Goal: Transaction & Acquisition: Purchase product/service

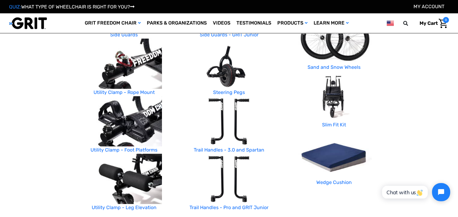
scroll to position [282, 0]
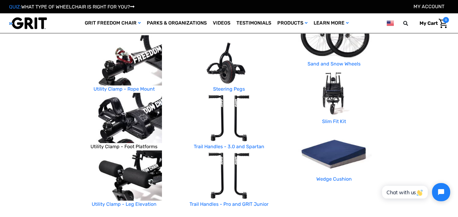
click at [127, 147] on link "Utility Clamp - Foot Platforms" at bounding box center [124, 147] width 67 height 6
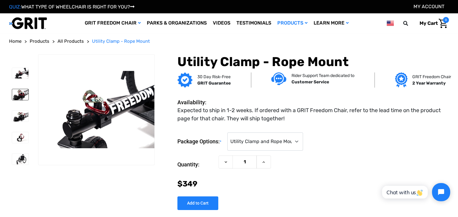
click at [22, 92] on img at bounding box center [20, 94] width 16 height 11
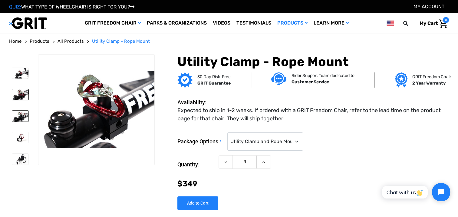
click at [22, 115] on img at bounding box center [20, 116] width 16 height 11
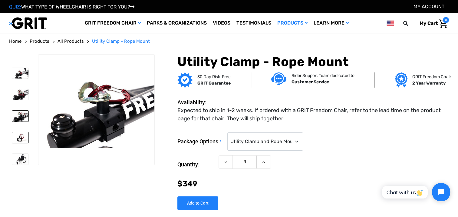
click at [25, 138] on img at bounding box center [20, 137] width 16 height 11
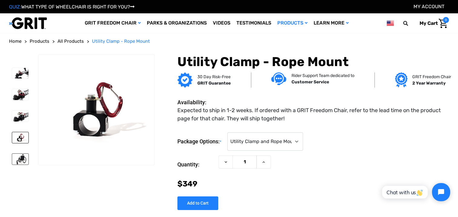
click at [20, 155] on img at bounding box center [20, 158] width 16 height 11
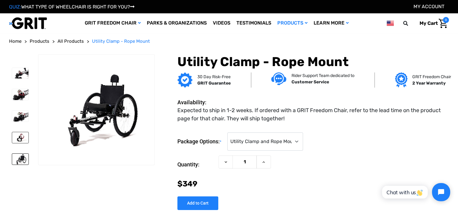
click at [25, 136] on img at bounding box center [20, 137] width 16 height 11
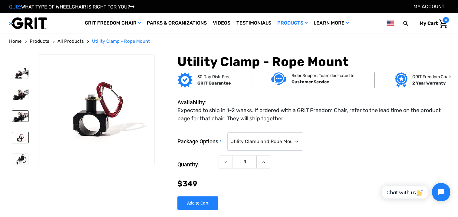
click at [28, 112] on img at bounding box center [20, 116] width 16 height 11
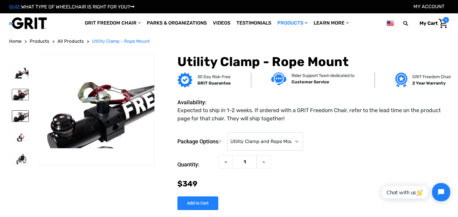
click at [24, 89] on img at bounding box center [20, 94] width 16 height 11
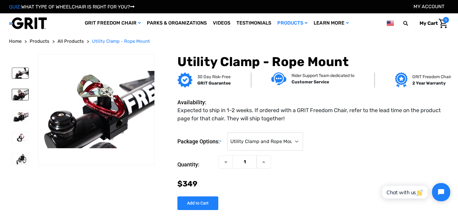
click at [27, 70] on img at bounding box center [20, 73] width 16 height 11
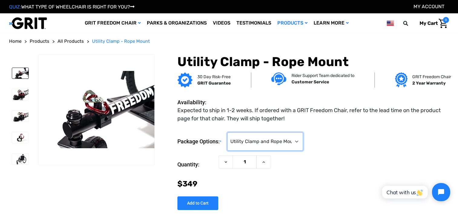
click at [293, 140] on select "Choose Options Utility Clamp and Rope Mount ($349) Rope Mount Only (No Utility …" at bounding box center [265, 141] width 76 height 18
select select "488"
click at [229, 132] on select "Choose Options Utility Clamp and Rope Mount ($349) Rope Mount Only (No Utility …" at bounding box center [265, 141] width 76 height 18
